Goal: Task Accomplishment & Management: Use online tool/utility

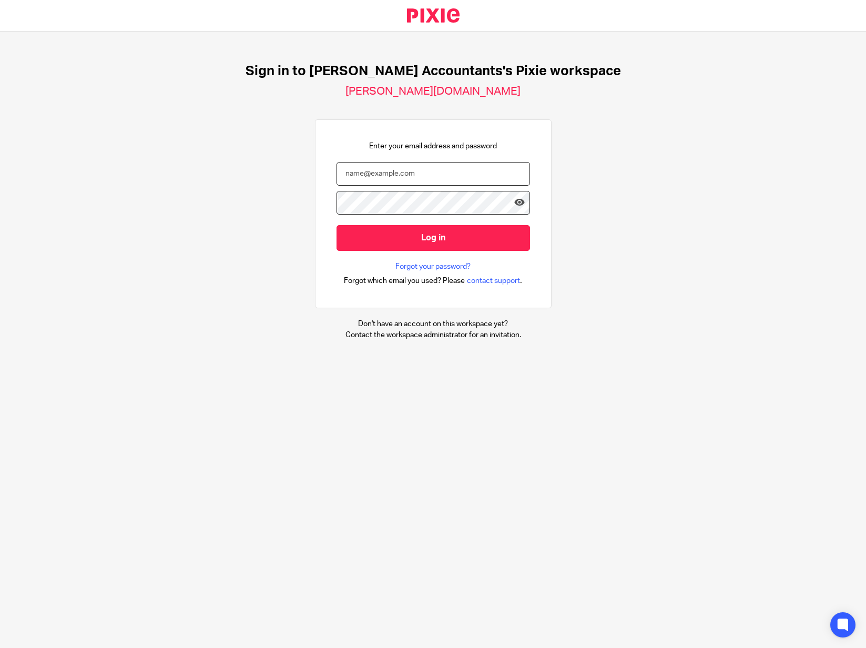
click at [362, 173] on input "email" at bounding box center [433, 174] width 193 height 24
click at [337, 225] on input "Log in" at bounding box center [433, 238] width 193 height 26
click at [568, 312] on div "Sign in to Brooks Accountants's Pixie workspace brooks-accountants.usepixie.net…" at bounding box center [433, 202] width 866 height 340
drag, startPoint x: 374, startPoint y: 174, endPoint x: 303, endPoint y: 169, distance: 71.1
click at [303, 169] on div "Sign in to Brooks Accountants's Pixie workspace brooks-accountants.usepixie.net…" at bounding box center [433, 202] width 866 height 340
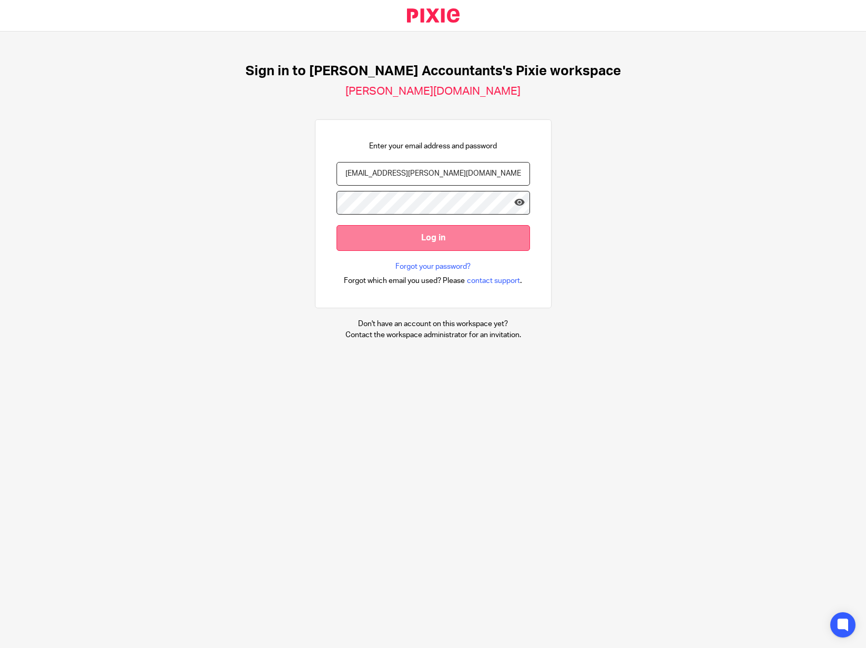
type input "suzie@brooks-accountants.co.uk"
click at [433, 236] on input "Log in" at bounding box center [433, 238] width 193 height 26
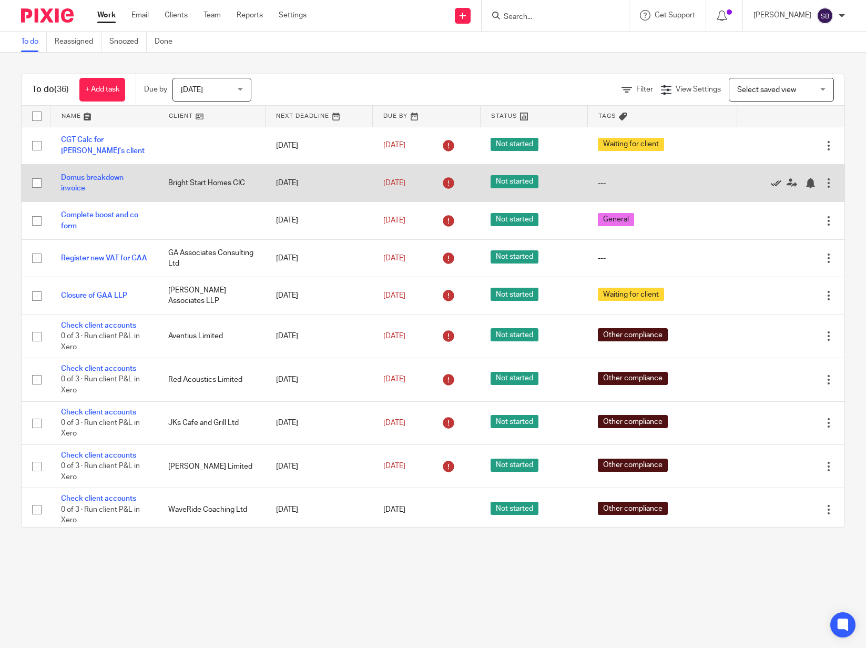
click at [773, 184] on icon at bounding box center [776, 183] width 11 height 11
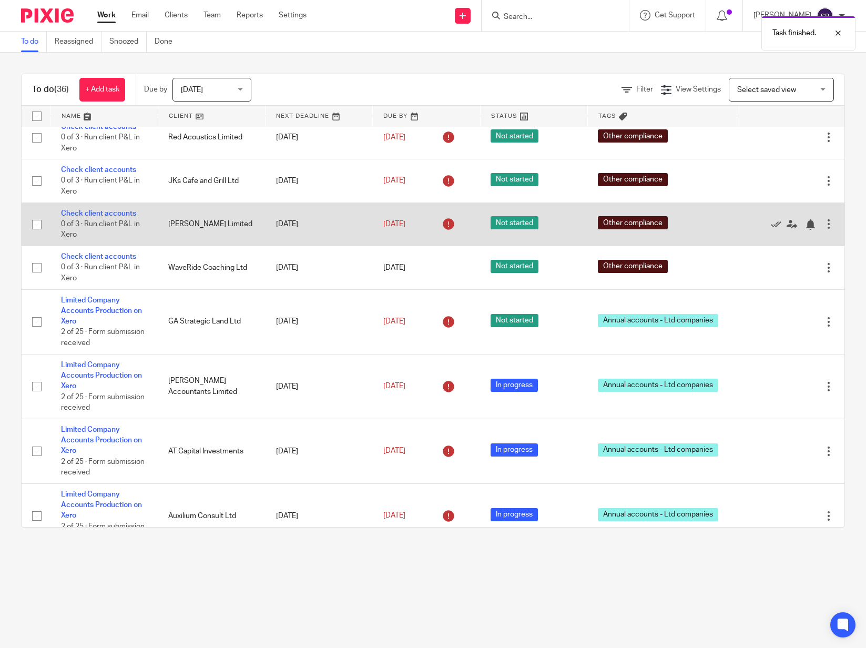
scroll to position [209, 0]
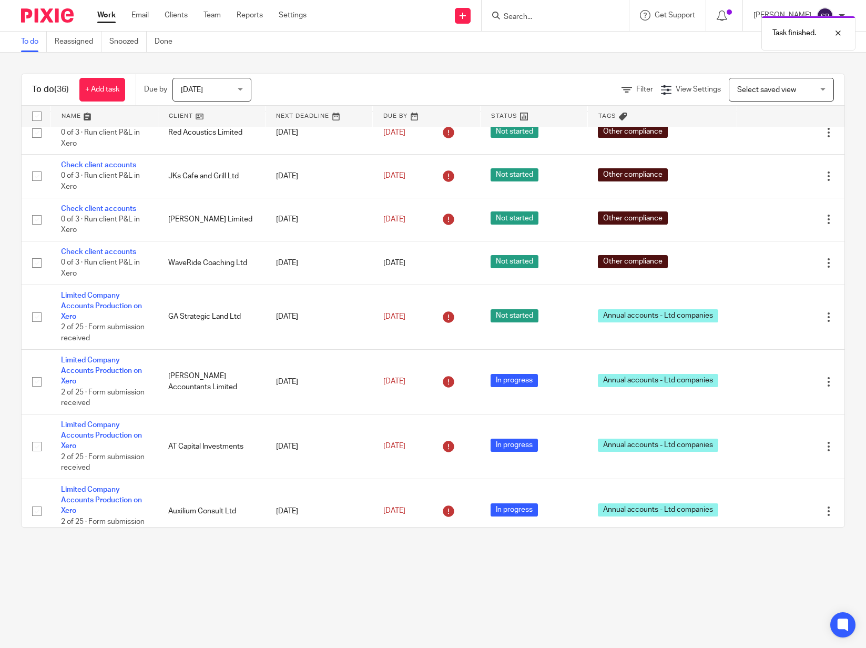
click at [540, 15] on div "Task finished." at bounding box center [644, 31] width 423 height 40
click at [540, 15] on input "Search" at bounding box center [550, 17] width 95 height 9
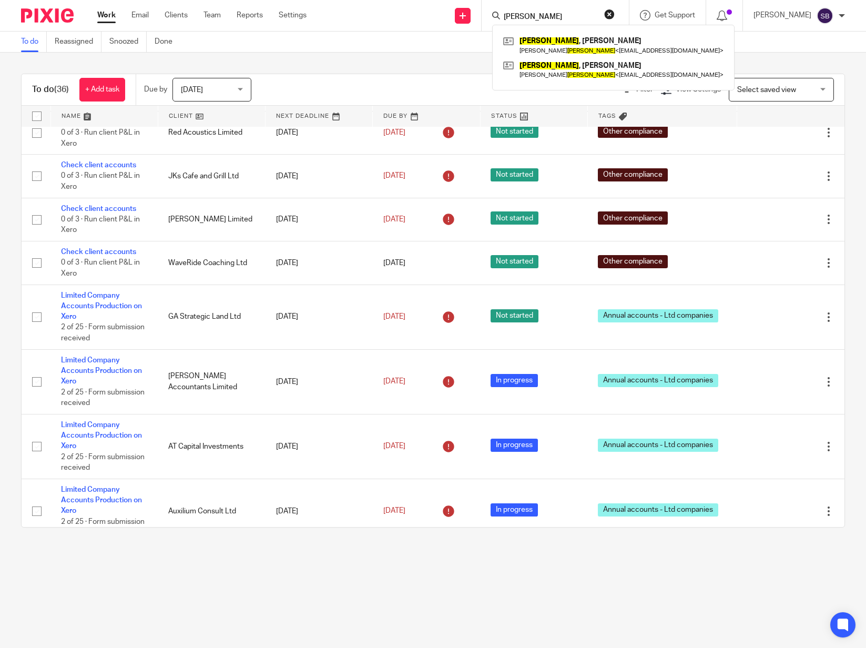
type input "housley"
click button "submit" at bounding box center [0, 0] width 0 height 0
click at [553, 41] on link at bounding box center [614, 45] width 226 height 24
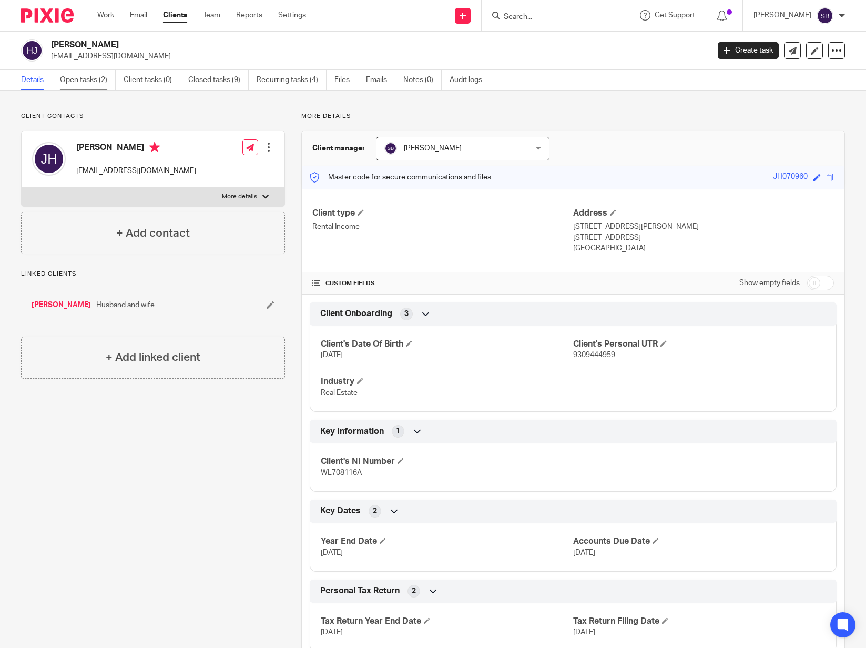
click at [92, 79] on link "Open tasks (2)" at bounding box center [88, 80] width 56 height 21
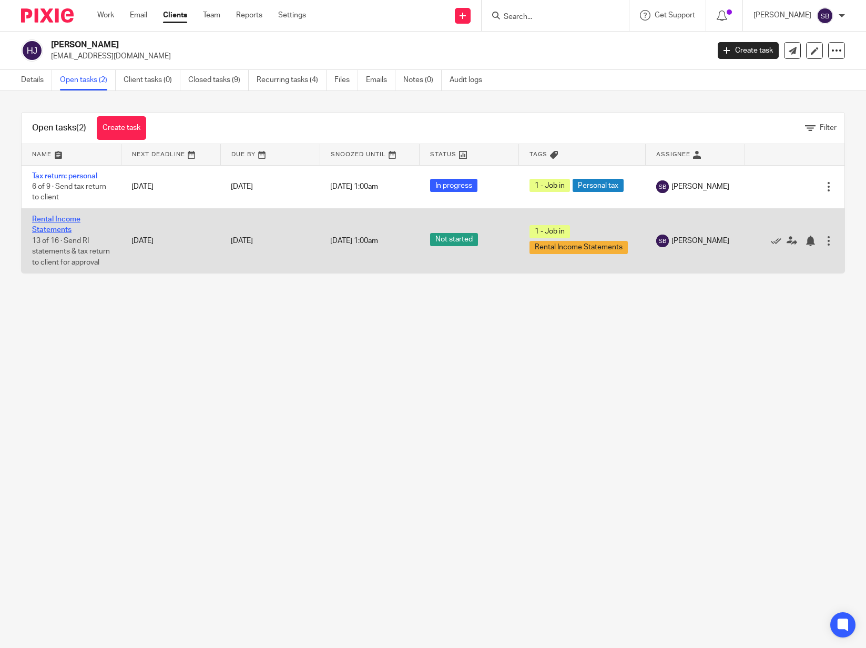
click at [57, 229] on link "Rental Income Statements" at bounding box center [56, 225] width 48 height 18
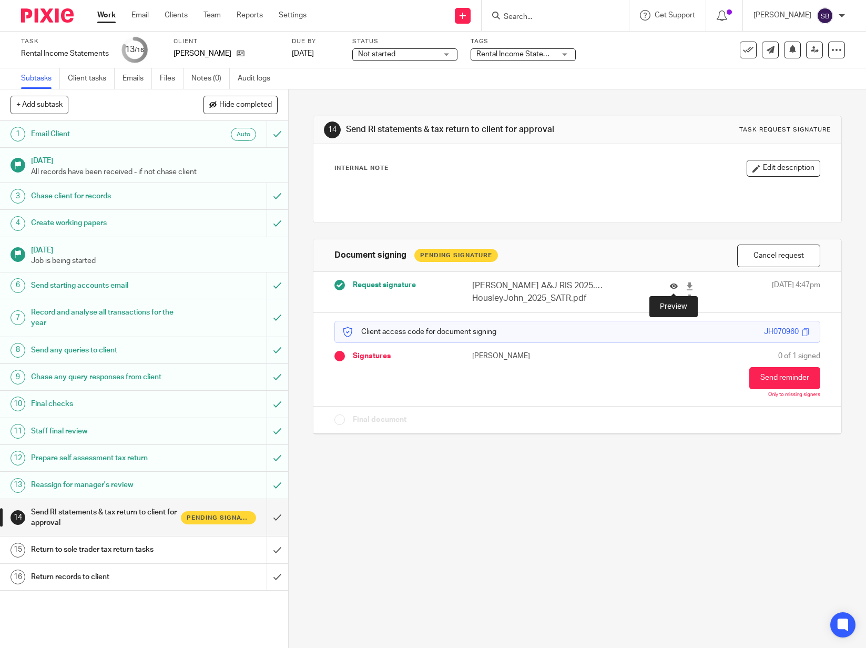
click at [674, 286] on icon at bounding box center [674, 286] width 8 height 8
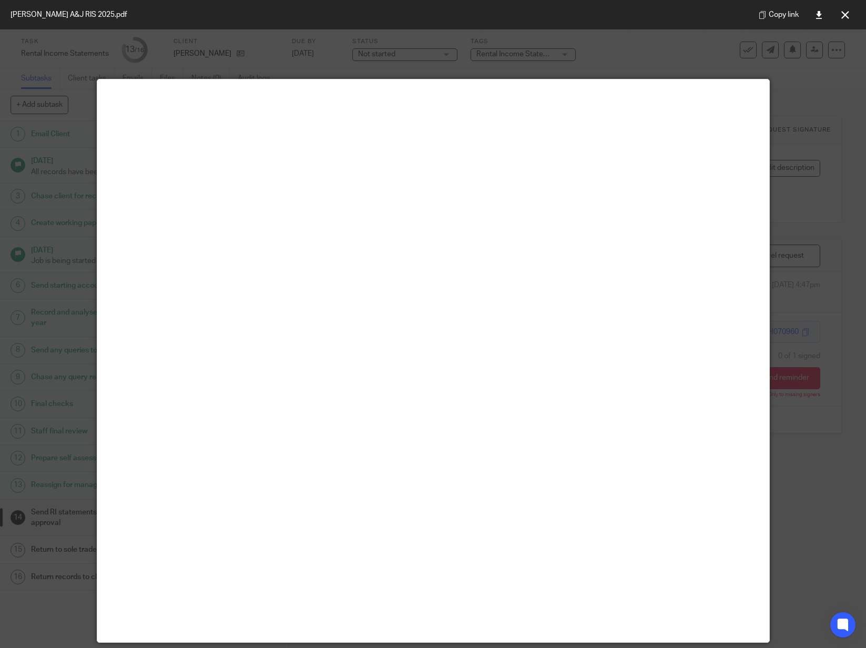
click at [837, 266] on div at bounding box center [433, 324] width 866 height 648
click at [845, 14] on icon at bounding box center [845, 15] width 8 height 8
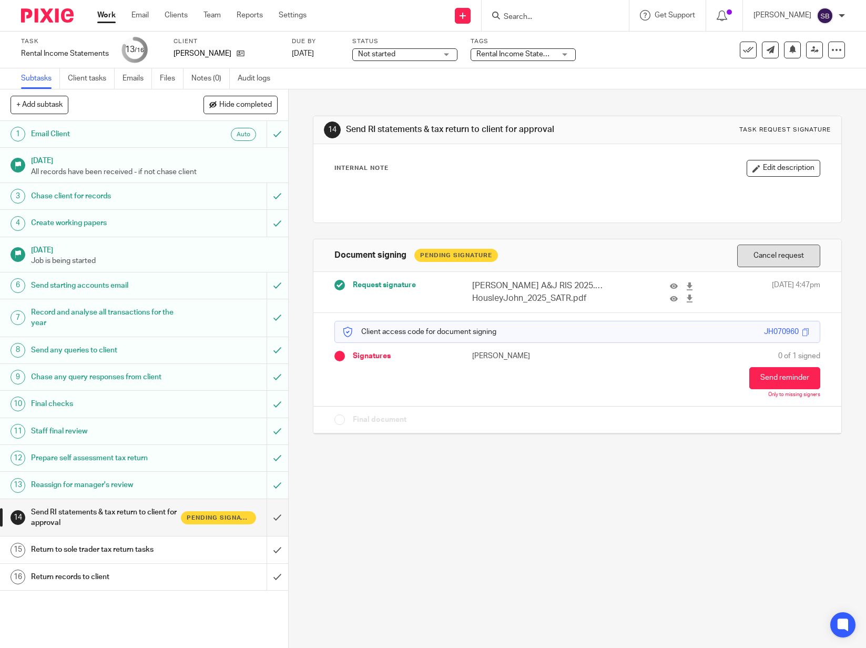
click at [767, 255] on button "Cancel request" at bounding box center [778, 255] width 83 height 23
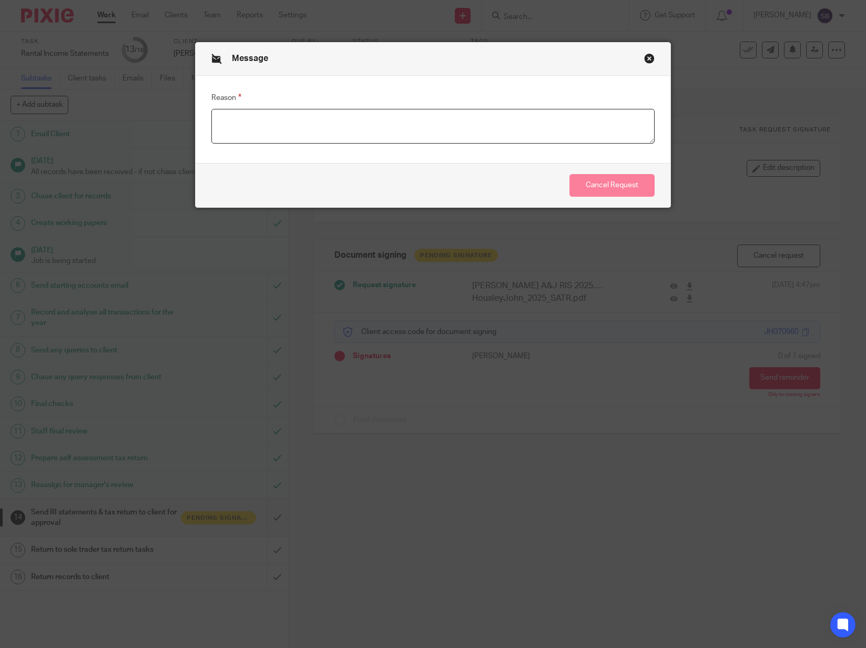
click at [351, 123] on textarea "Reason" at bounding box center [433, 126] width 444 height 35
click at [223, 124] on textarea "Error in RIS pdf version" at bounding box center [433, 126] width 444 height 35
type textarea "Layout error in RIS pdf version"
click at [589, 184] on button "Cancel Request" at bounding box center [611, 185] width 85 height 23
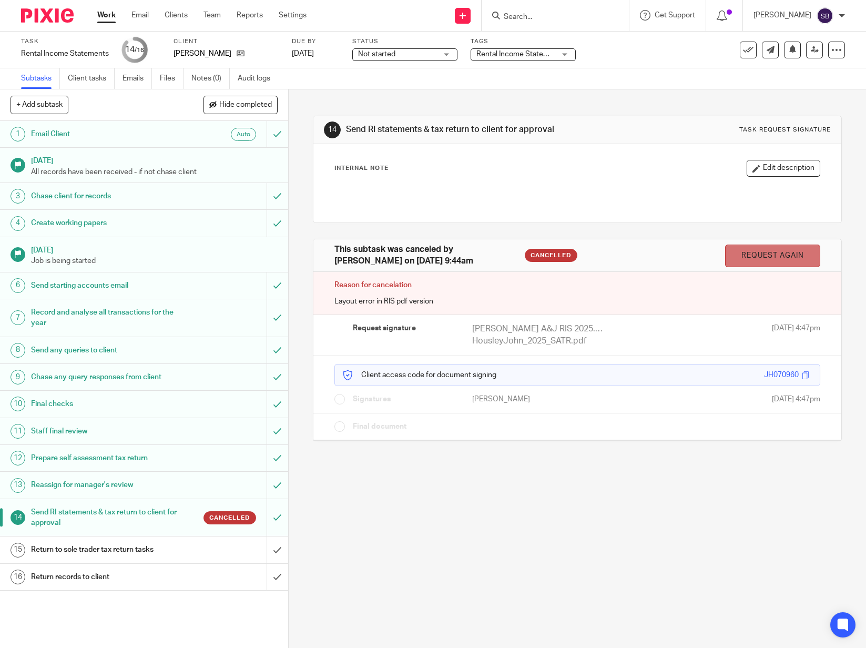
click at [750, 258] on link "Request again" at bounding box center [772, 255] width 95 height 23
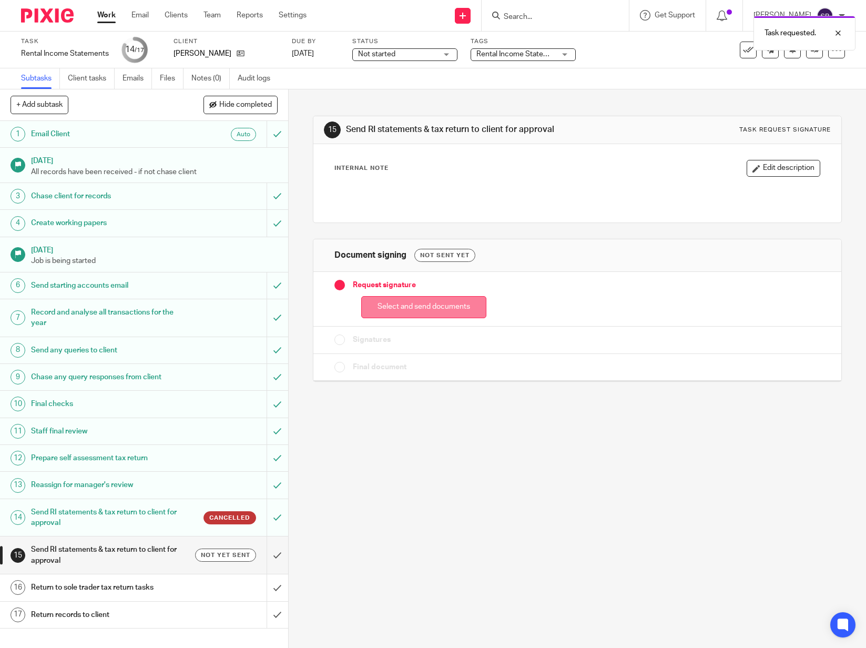
click at [405, 308] on button "Select and send documents" at bounding box center [423, 307] width 125 height 23
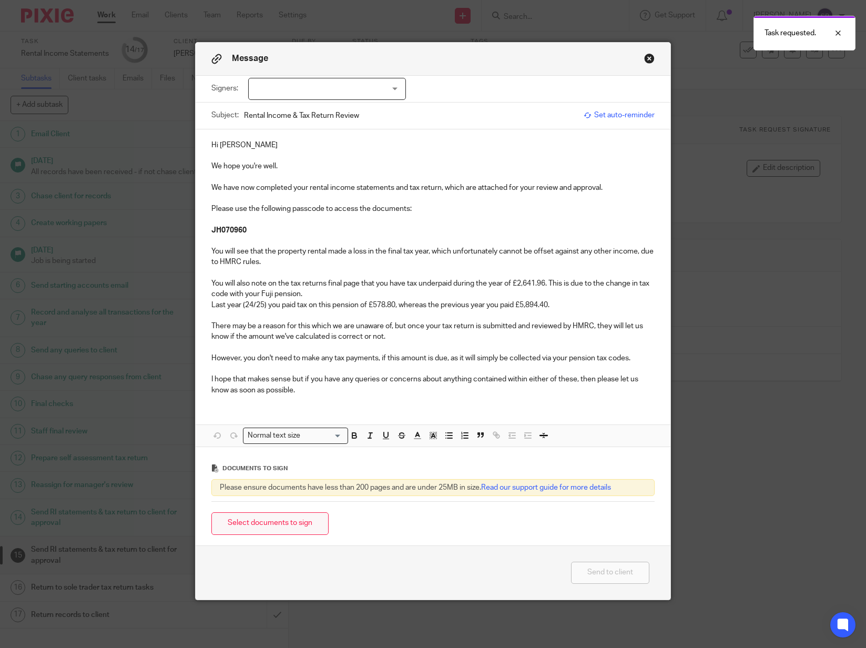
click at [280, 519] on button "Select documents to sign" at bounding box center [269, 523] width 117 height 23
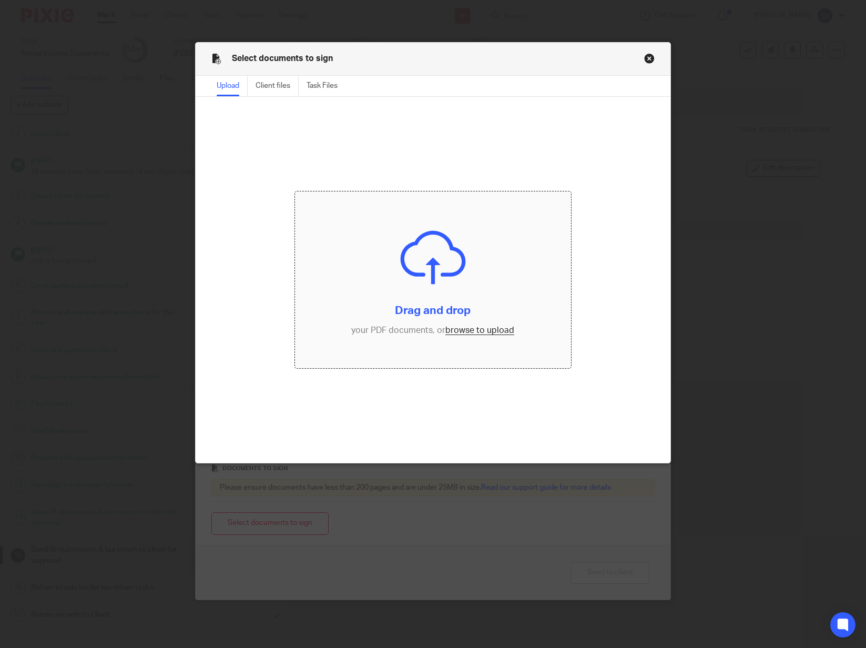
click at [466, 329] on input "file" at bounding box center [433, 279] width 276 height 177
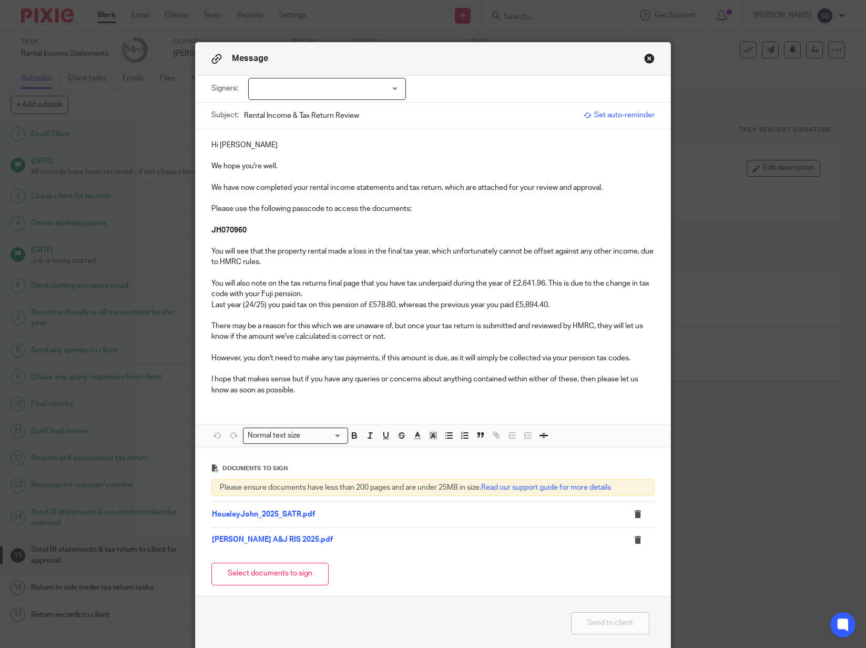
click at [289, 540] on link "Housley A&J RIS 2025.pdf" at bounding box center [272, 539] width 121 height 7
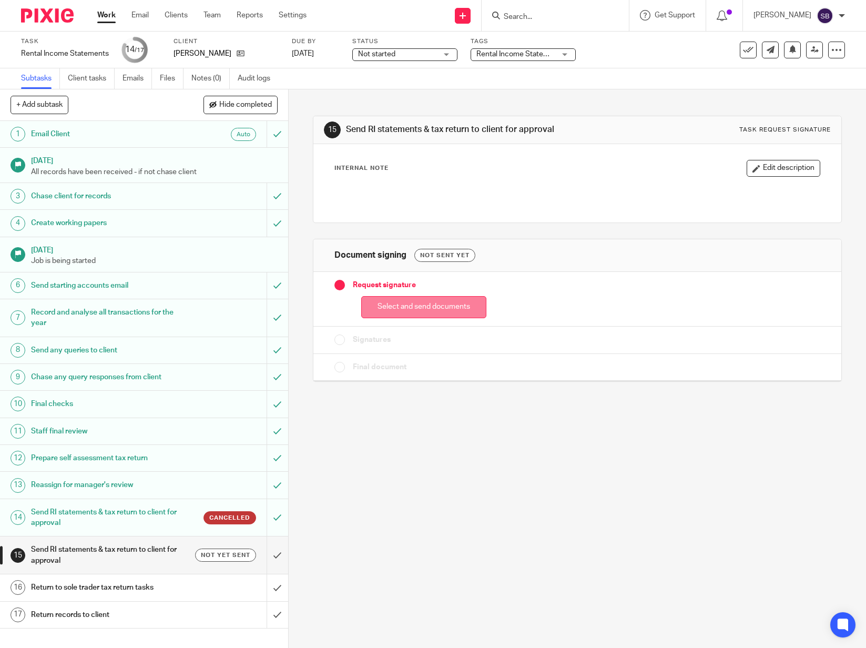
click at [413, 308] on button "Select and send documents" at bounding box center [423, 307] width 125 height 23
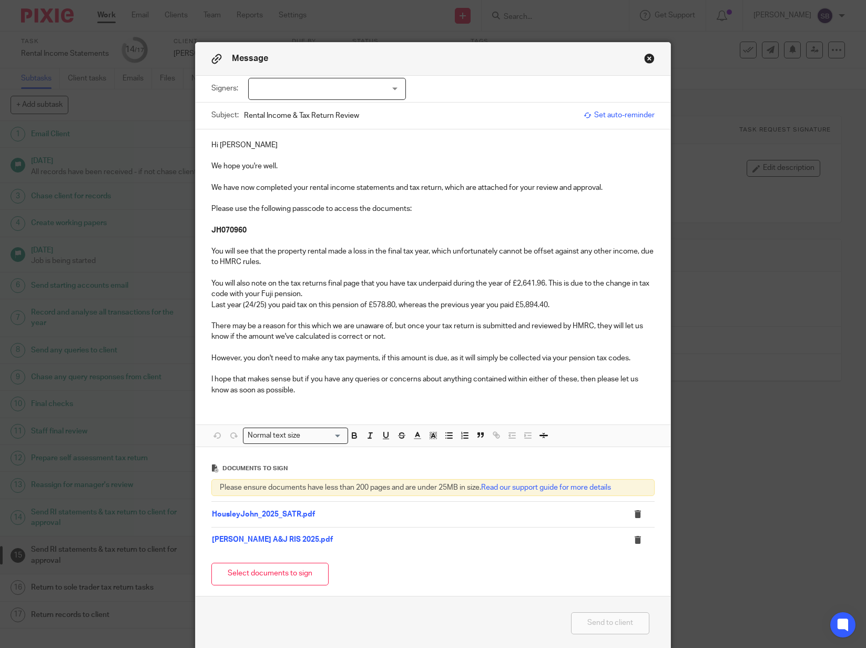
click at [308, 539] on td "[PERSON_NAME] A&J RIS 2025.pdf" at bounding box center [414, 539] width 407 height 25
click at [394, 86] on div at bounding box center [327, 89] width 158 height 22
click at [285, 113] on span "[PERSON_NAME]" at bounding box center [296, 110] width 58 height 7
checkbox input "true"
click at [604, 619] on button "Send to client" at bounding box center [610, 623] width 78 height 23
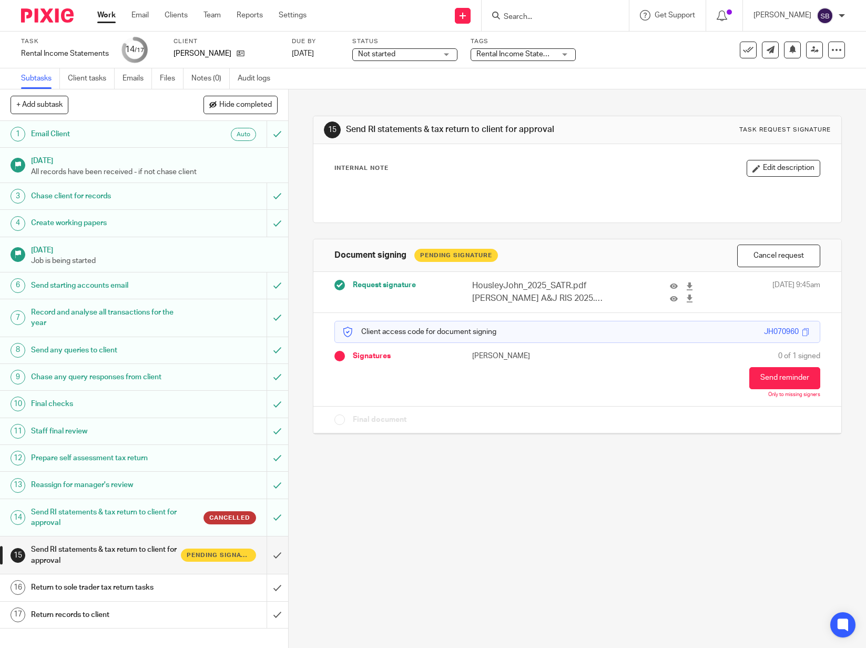
click at [529, 13] on input "Search" at bounding box center [550, 17] width 95 height 9
type input "[PERSON_NAME]"
click button "submit" at bounding box center [0, 0] width 0 height 0
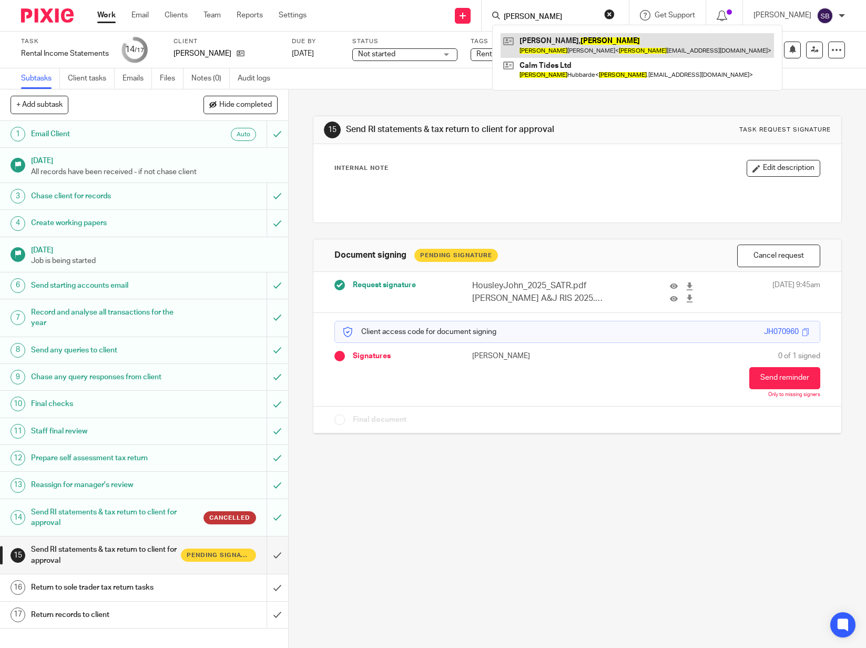
click at [596, 43] on link at bounding box center [637, 45] width 273 height 24
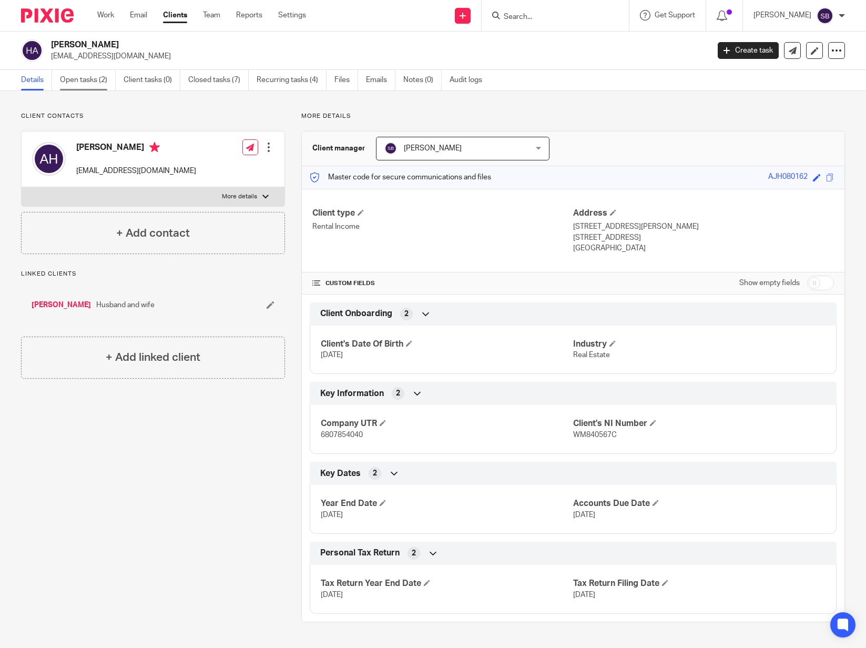
click at [87, 79] on link "Open tasks (2)" at bounding box center [88, 80] width 56 height 21
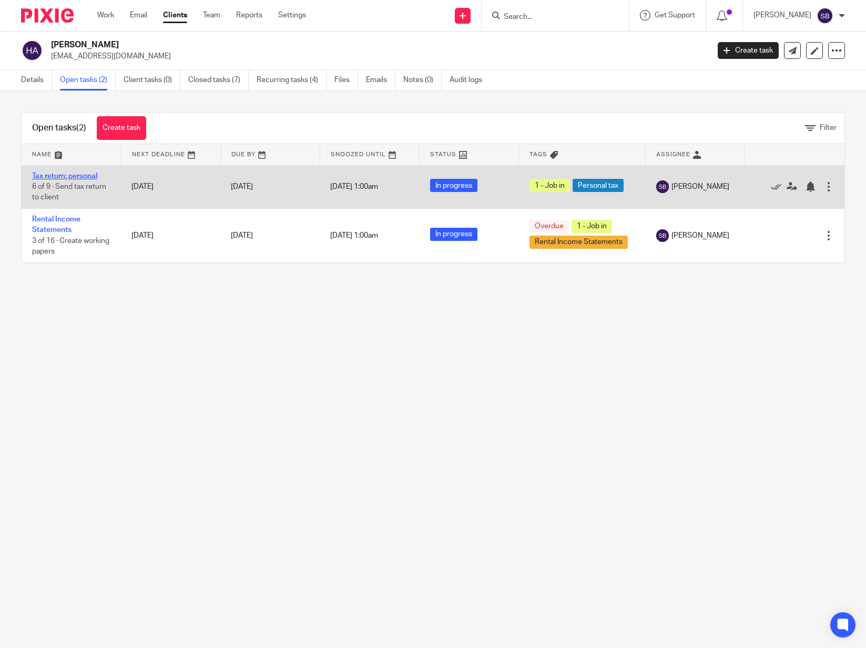
click at [80, 177] on link "Tax return: personal" at bounding box center [64, 175] width 65 height 7
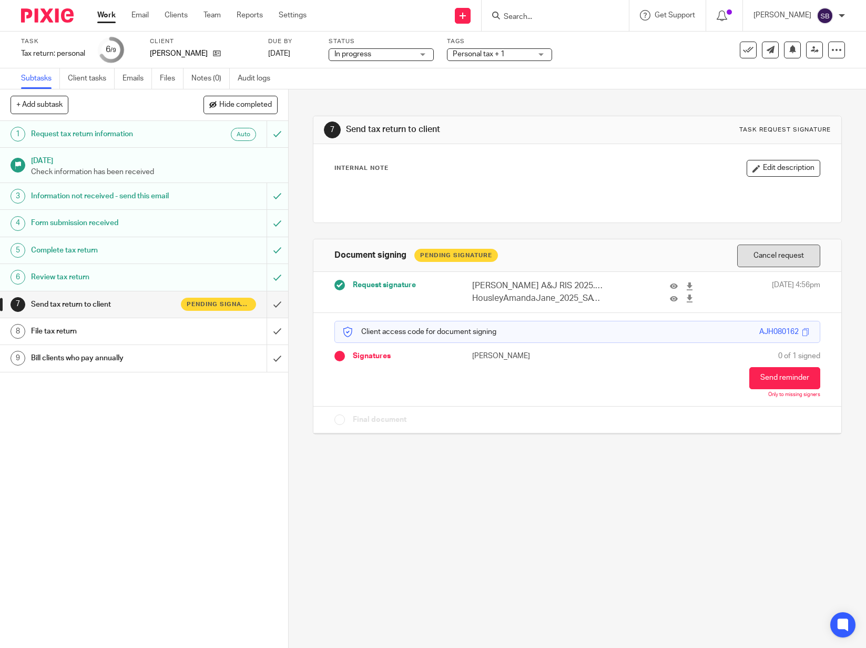
click at [772, 254] on button "Cancel request" at bounding box center [778, 255] width 83 height 23
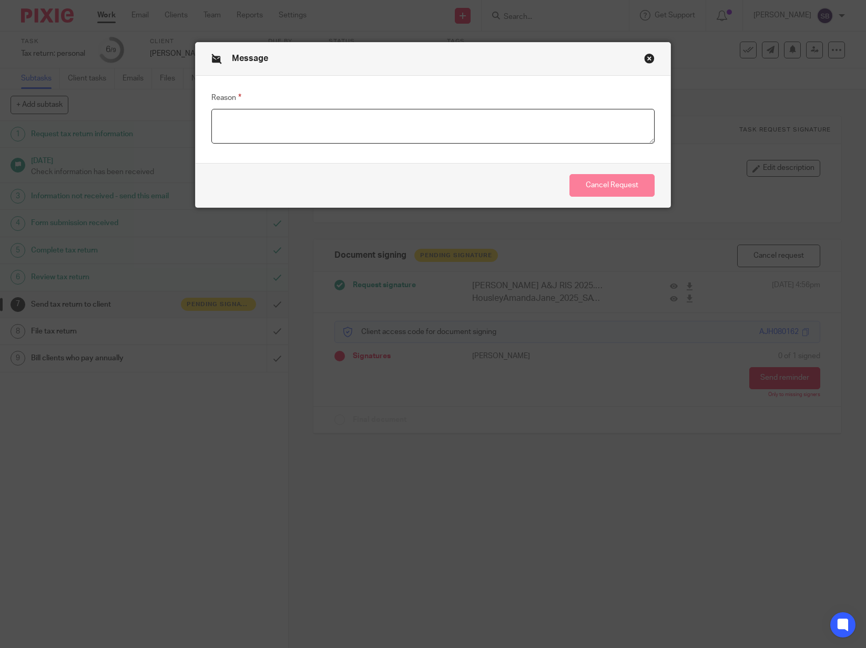
click at [283, 126] on textarea "Reason" at bounding box center [433, 126] width 444 height 35
type textarea "Layout error in pdf version"
click at [621, 184] on button "Cancel Request" at bounding box center [611, 185] width 85 height 23
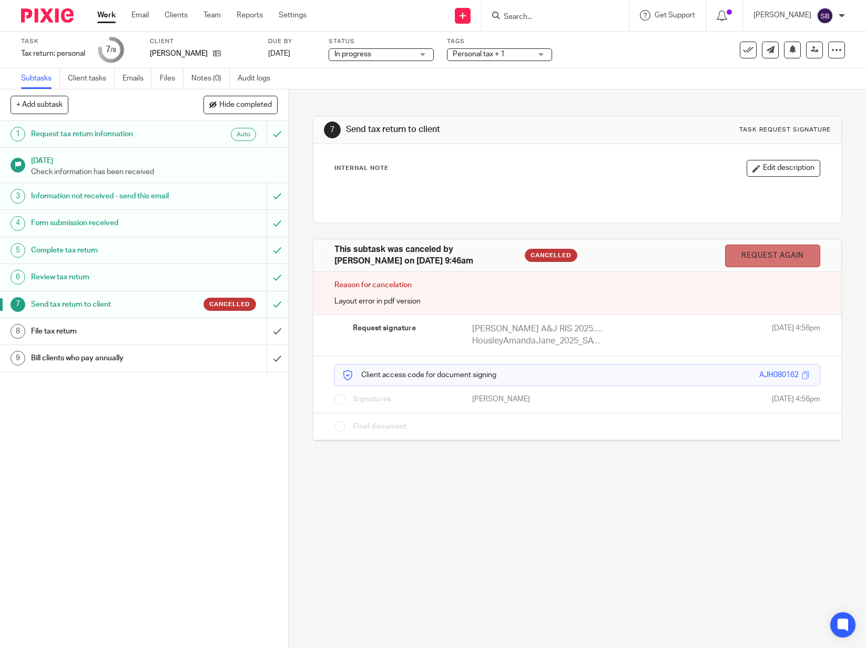
click at [769, 254] on link "Request again" at bounding box center [772, 255] width 95 height 23
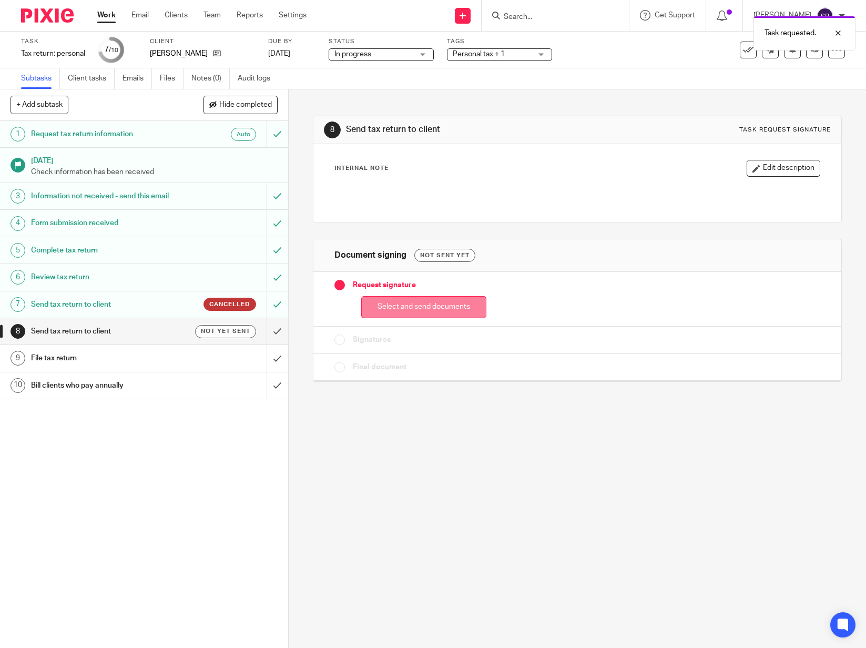
click at [437, 305] on button "Select and send documents" at bounding box center [423, 307] width 125 height 23
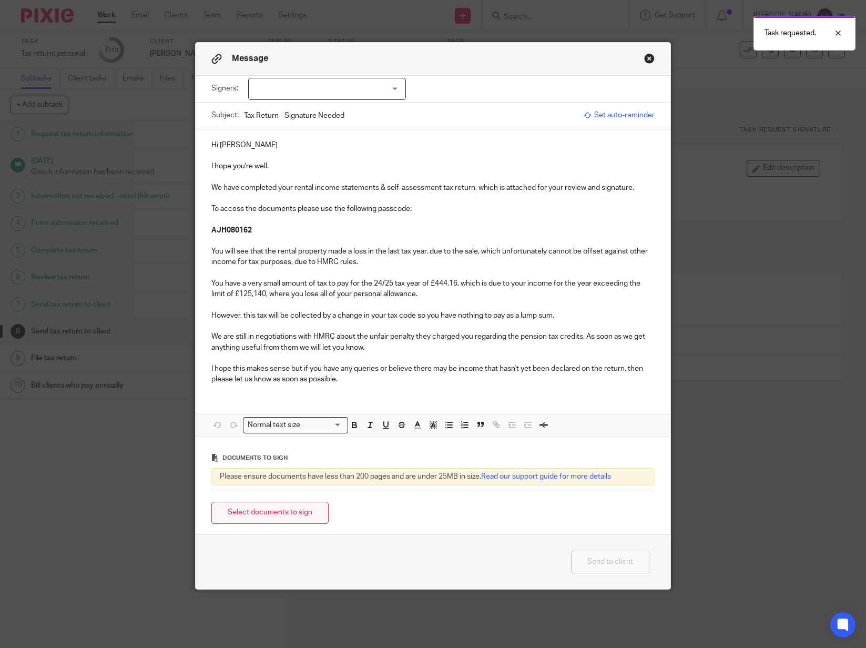
click at [301, 515] on button "Select documents to sign" at bounding box center [269, 513] width 117 height 23
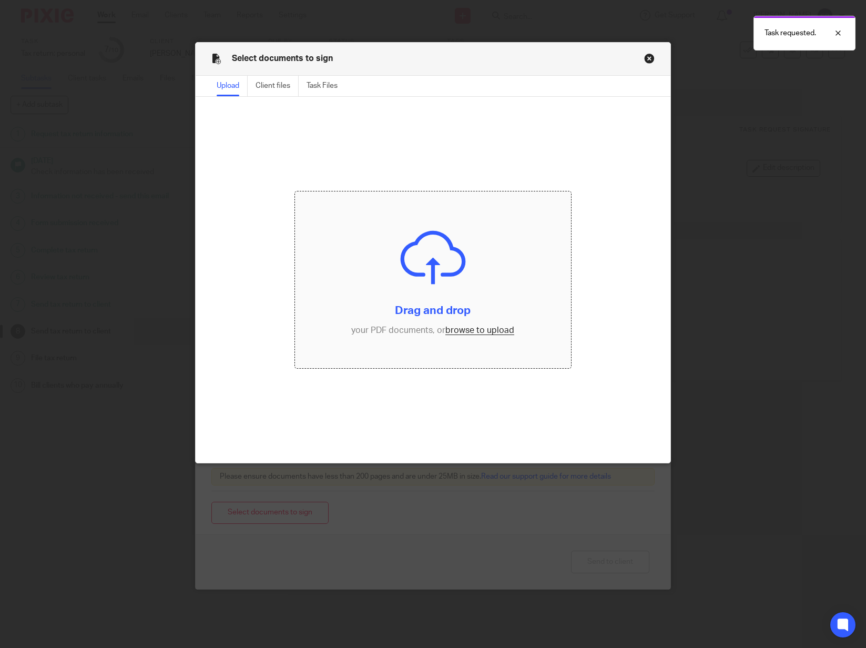
click at [474, 329] on input "file" at bounding box center [433, 279] width 276 height 177
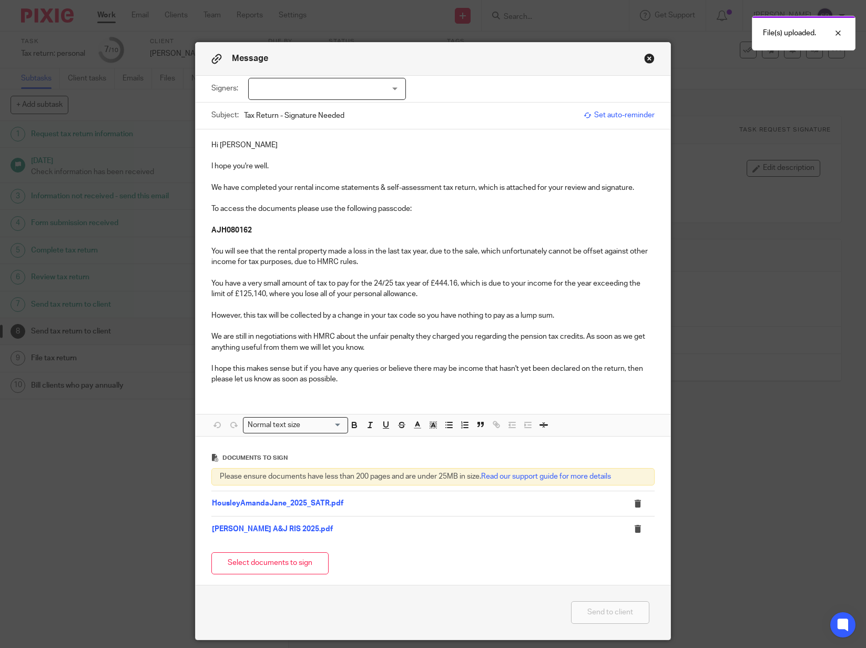
click at [392, 91] on div at bounding box center [327, 89] width 158 height 22
click at [268, 107] on input "checkbox" at bounding box center [260, 111] width 20 height 20
checkbox input "true"
click at [618, 615] on button "Send to client" at bounding box center [610, 612] width 78 height 23
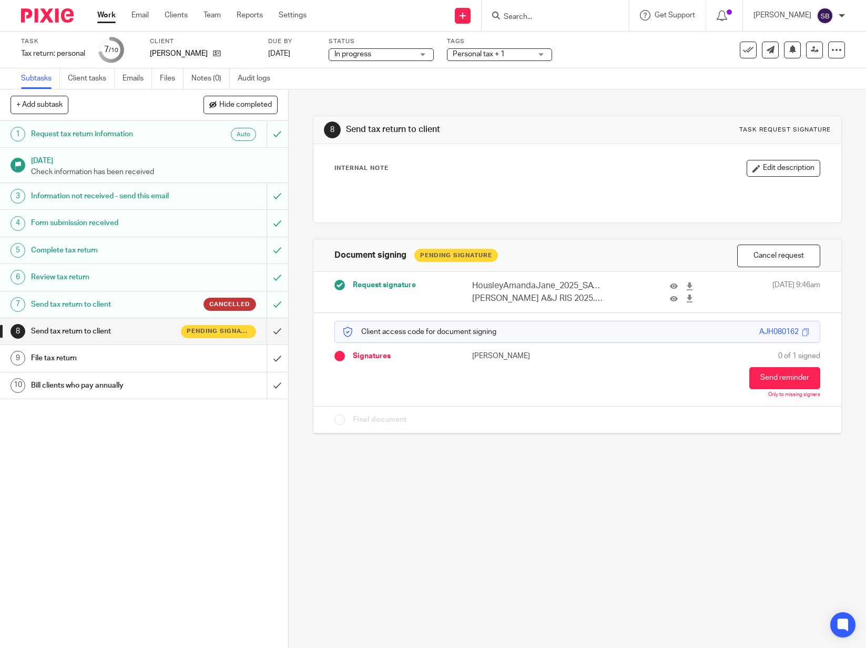
click at [531, 18] on input "Search" at bounding box center [550, 17] width 95 height 9
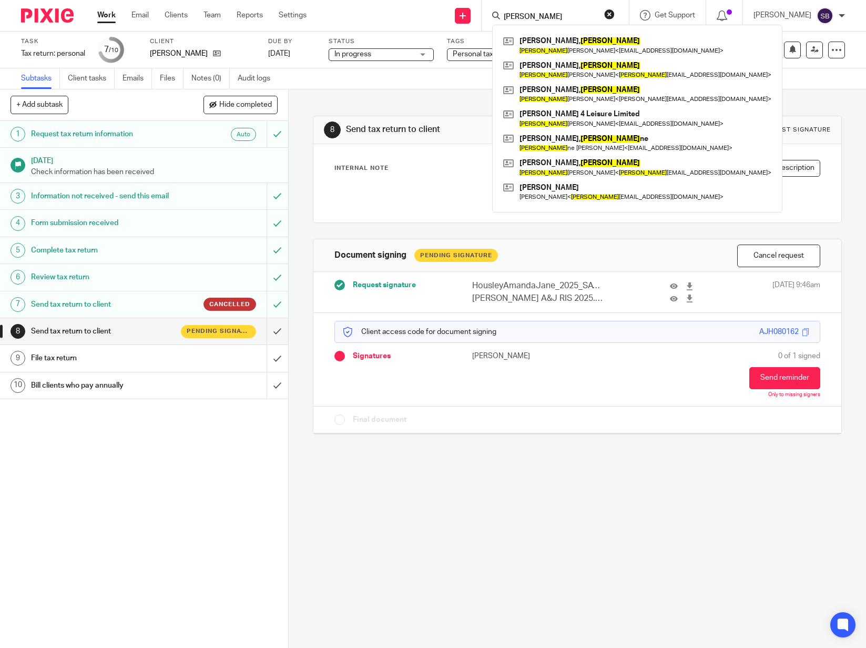
type input "john"
click button "submit" at bounding box center [0, 0] width 0 height 0
click at [563, 70] on link at bounding box center [637, 70] width 273 height 24
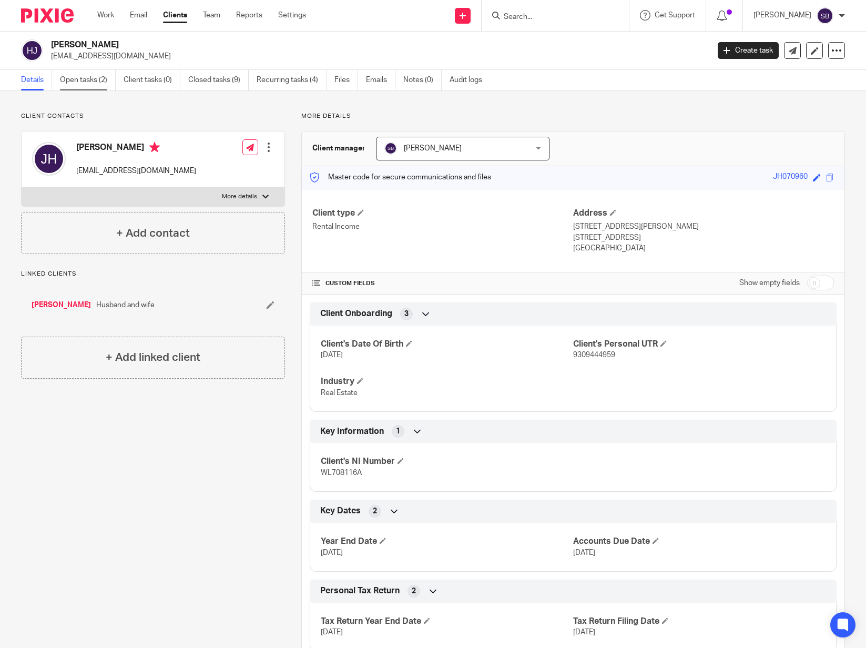
click at [94, 81] on link "Open tasks (2)" at bounding box center [88, 80] width 56 height 21
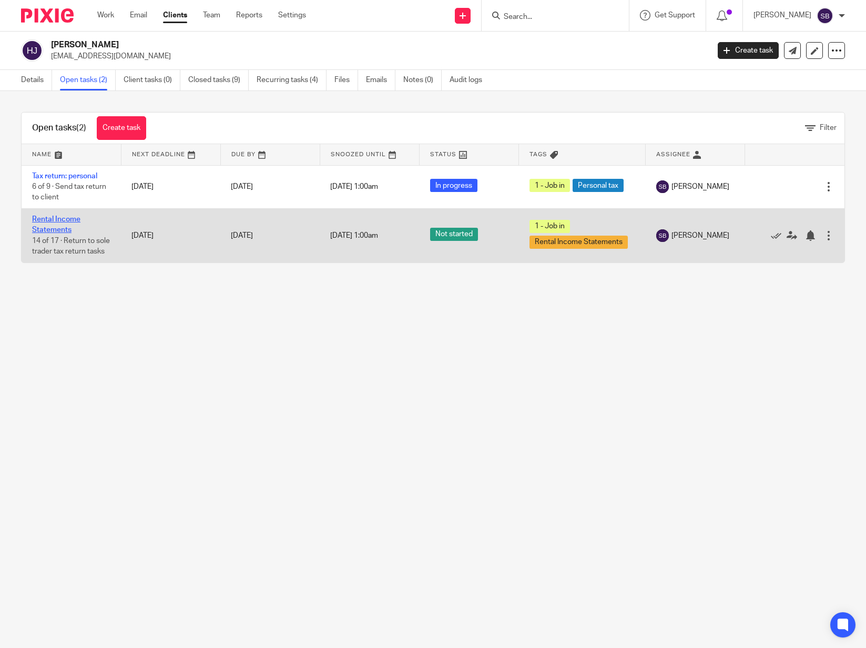
click at [58, 230] on link "Rental Income Statements" at bounding box center [56, 225] width 48 height 18
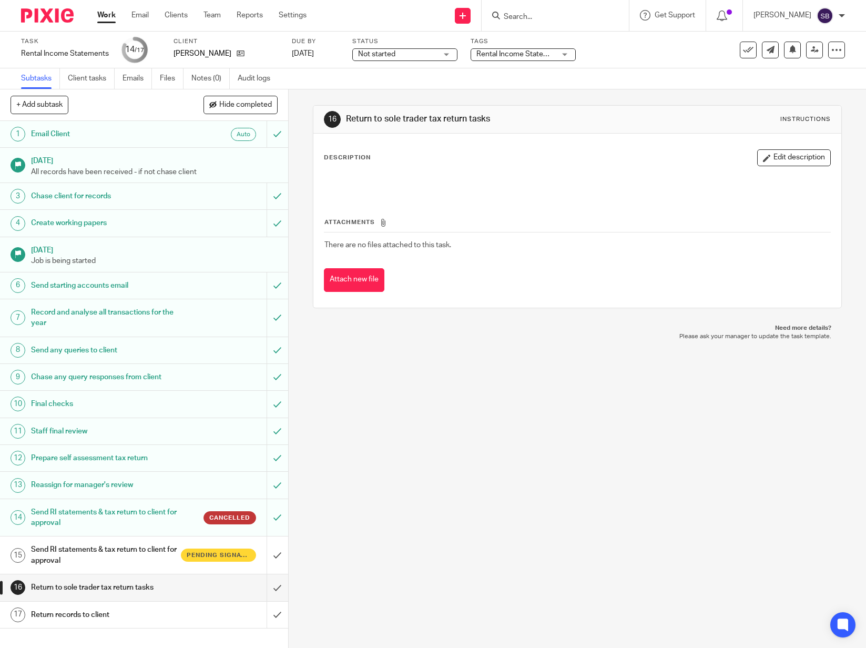
click at [132, 562] on h1 "Send RI statements & tax return to client for approval" at bounding box center [106, 555] width 150 height 27
